Goal: Task Accomplishment & Management: Complete application form

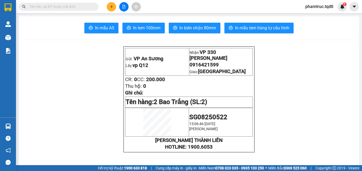
click at [84, 3] on span at bounding box center [59, 7] width 80 height 8
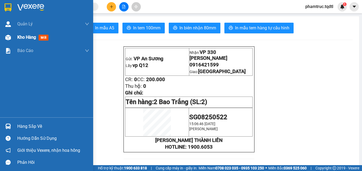
click at [14, 36] on div "Kho hàng mới" at bounding box center [46, 37] width 93 height 13
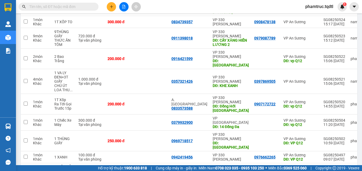
scroll to position [0, 42]
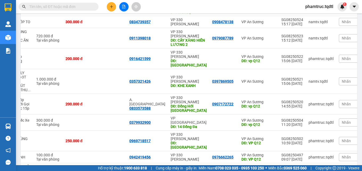
drag, startPoint x: 267, startPoint y: 140, endPoint x: 260, endPoint y: 143, distance: 7.3
click at [259, 144] on div "Chi tiết Tên món Ghi chú Đã thu HTTT Chưa thu Thu hộ Trạng thái Người nhận Số đ…" at bounding box center [189, 89] width 336 height 206
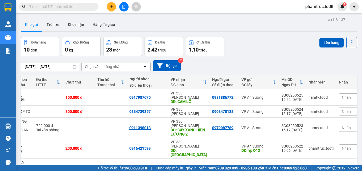
scroll to position [89, 0]
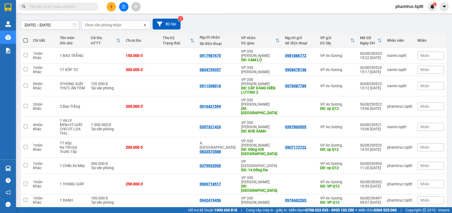
scroll to position [0, 0]
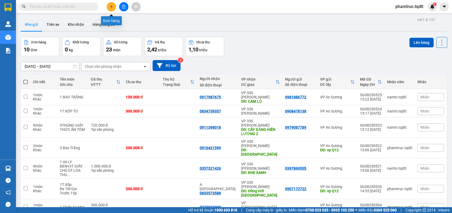
click at [112, 9] on button at bounding box center [111, 6] width 9 height 9
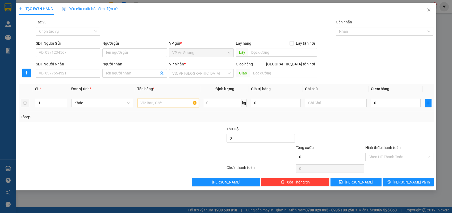
drag, startPoint x: 138, startPoint y: 104, endPoint x: 142, endPoint y: 103, distance: 3.8
click at [142, 103] on input "text" at bounding box center [168, 103] width 62 height 9
type input "1 xe máy AB"
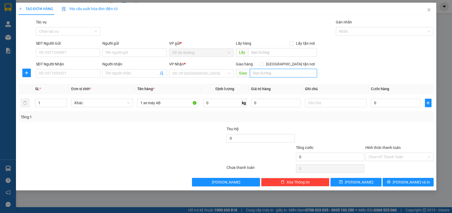
click at [281, 71] on input "text" at bounding box center [283, 73] width 67 height 9
click at [225, 72] on input "search" at bounding box center [199, 73] width 55 height 8
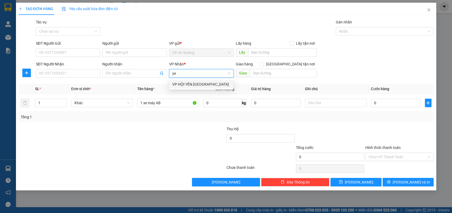
type input "y"
type input "Huế"
click at [172, 84] on div "VP Huế" at bounding box center [201, 84] width 58 height 6
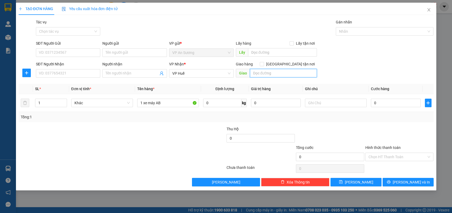
click at [273, 75] on input "text" at bounding box center [283, 73] width 67 height 9
type input "[GEOGRAPHIC_DATA]"
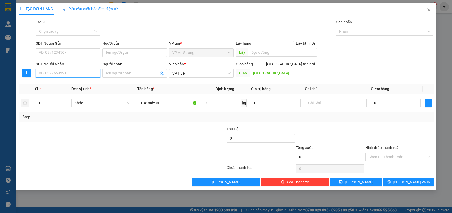
click at [87, 74] on input "SĐT Người Nhận" at bounding box center [68, 73] width 65 height 9
click at [86, 74] on input "SĐT Người Nhận" at bounding box center [68, 73] width 65 height 9
click at [84, 75] on input "SĐT Người Nhận" at bounding box center [68, 73] width 65 height 9
type input "0376586551"
click at [79, 79] on div "0376586551 0376586551" at bounding box center [68, 84] width 65 height 11
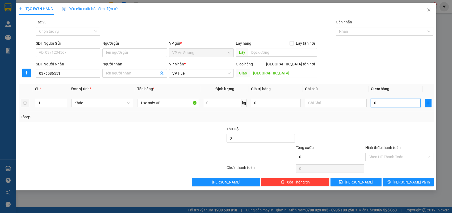
click at [362, 107] on input "0" at bounding box center [396, 103] width 50 height 9
type input "80"
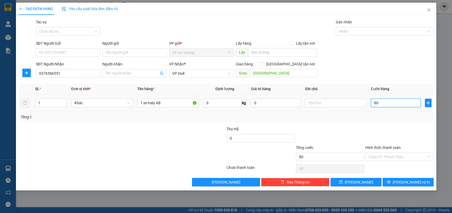
type input "800"
type input "8.000"
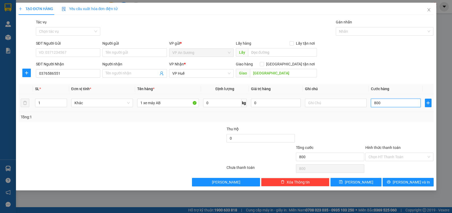
type input "8.000"
type input "80.000"
type input "800.000"
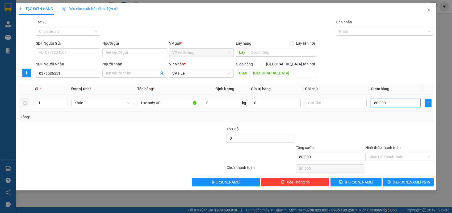
type input "800.000"
type input "8.000.000"
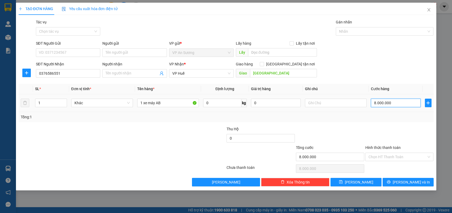
type input "800.000"
drag, startPoint x: 283, startPoint y: 57, endPoint x: 286, endPoint y: 57, distance: 2.7
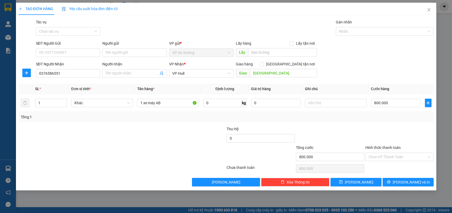
click at [284, 57] on div "Lấy hàng Lấy tận nơi Lấy" at bounding box center [276, 49] width 81 height 19
click at [287, 56] on input "text" at bounding box center [282, 52] width 69 height 9
type input "vp Q12"
click at [362, 154] on input "Hình thức thanh toán" at bounding box center [398, 157] width 58 height 8
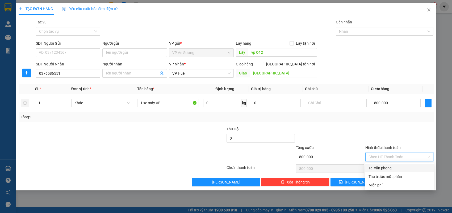
click at [362, 165] on div "Tại văn phòng" at bounding box center [400, 168] width 62 height 6
type input "0"
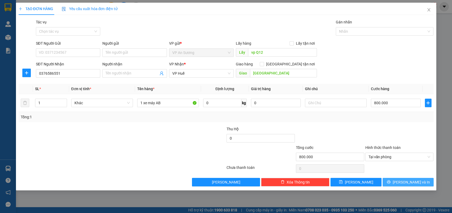
click at [362, 170] on span "[PERSON_NAME] và In" at bounding box center [411, 182] width 37 height 6
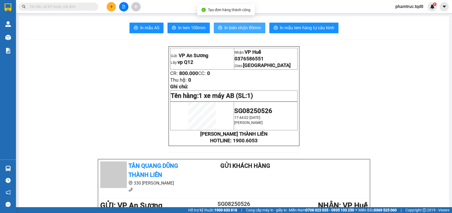
click at [246, 27] on span "In biên nhận 80mm" at bounding box center [243, 27] width 37 height 7
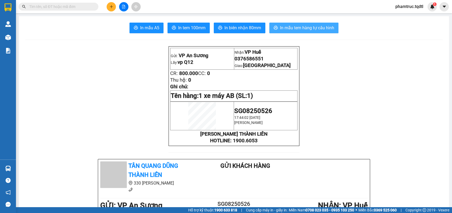
click at [308, 23] on button "In mẫu tem hàng tự cấu hình" at bounding box center [304, 28] width 69 height 11
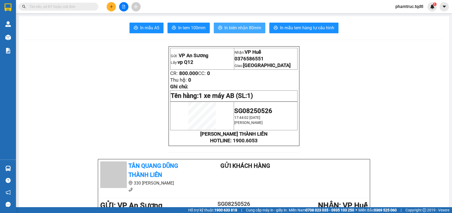
click at [245, 30] on span "In biên nhận 80mm" at bounding box center [243, 27] width 37 height 7
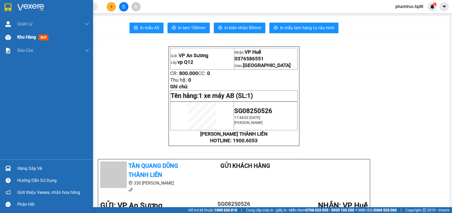
click at [55, 39] on div "Kho hàng mới" at bounding box center [53, 37] width 72 height 13
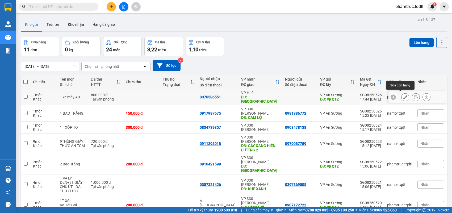
click at [362, 95] on icon at bounding box center [406, 97] width 4 height 4
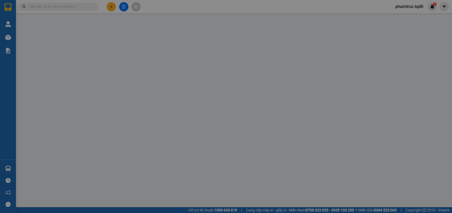
type input "vp Q12"
type input "0376586551"
type input "[GEOGRAPHIC_DATA]"
type input "800.000"
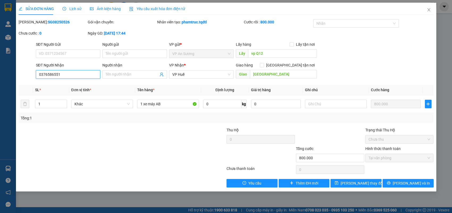
drag, startPoint x: 87, startPoint y: 76, endPoint x: 22, endPoint y: 82, distance: 65.3
click at [22, 82] on div "Total Paid Fee 800.000 Total UnPaid Fee 0 Cash Collection Total Fee Mã ĐH: SG08…" at bounding box center [226, 103] width 415 height 168
click at [362, 9] on icon "close" at bounding box center [429, 10] width 4 height 4
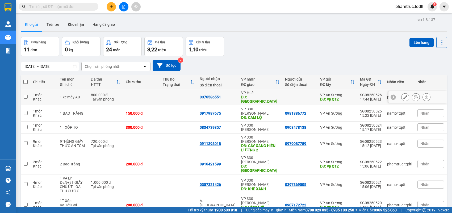
click at [362, 93] on button at bounding box center [415, 97] width 7 height 9
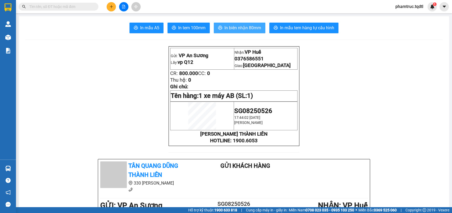
click at [226, 27] on span "In biên nhận 80mm" at bounding box center [243, 27] width 37 height 7
